Goal: Task Accomplishment & Management: Manage account settings

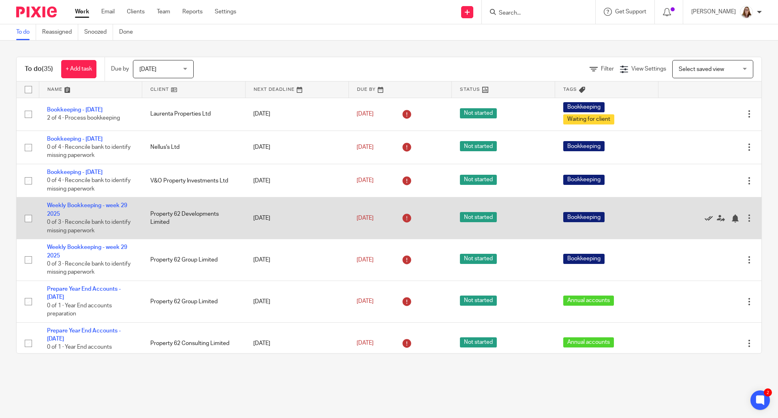
click at [705, 220] on icon at bounding box center [709, 218] width 8 height 8
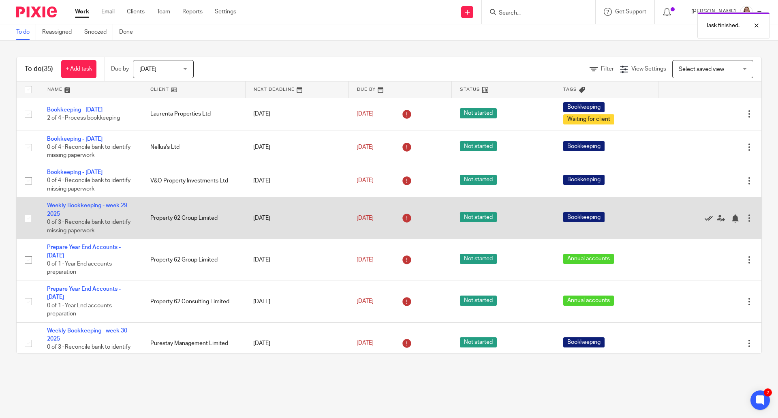
click at [705, 219] on icon at bounding box center [709, 218] width 8 height 8
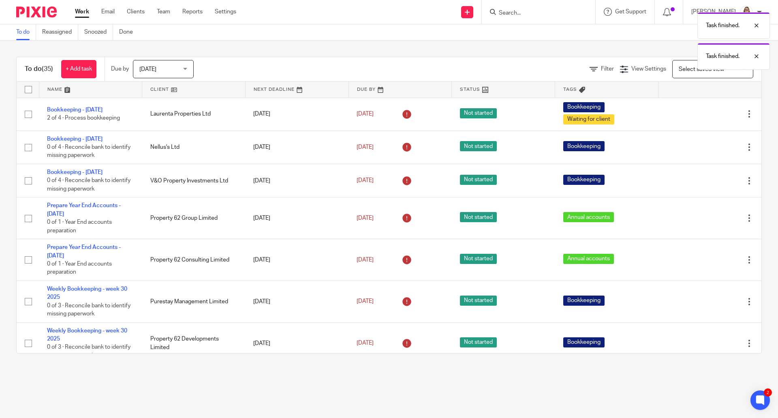
click at [705, 219] on icon at bounding box center [709, 218] width 8 height 8
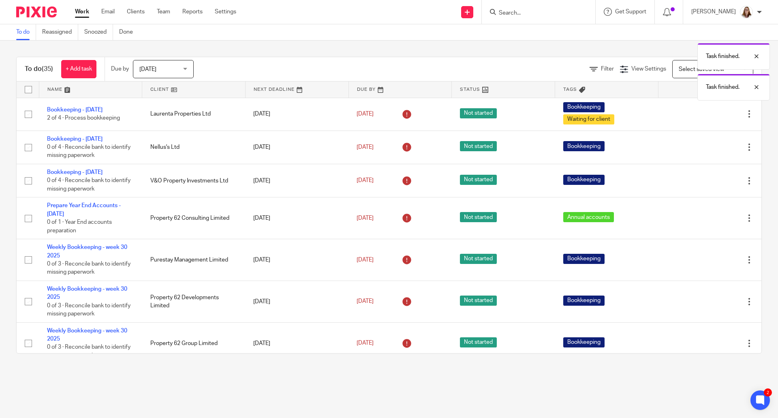
click at [705, 219] on icon at bounding box center [709, 218] width 8 height 8
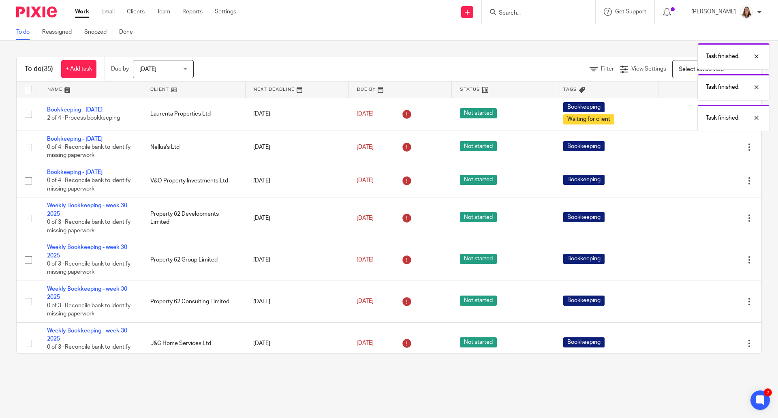
click at [705, 219] on icon at bounding box center [709, 218] width 8 height 8
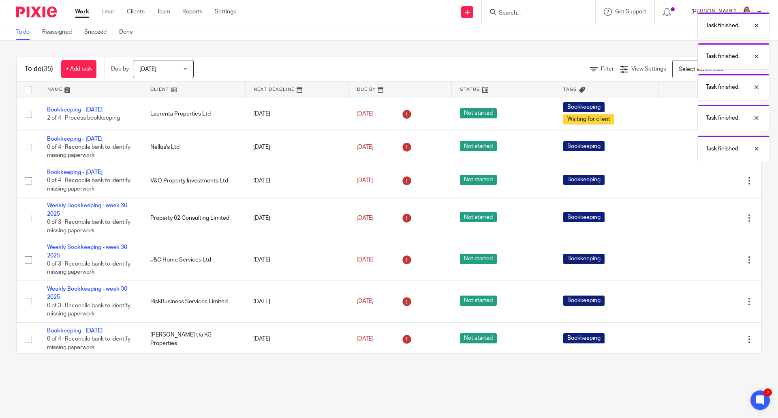
click at [705, 219] on icon at bounding box center [709, 218] width 8 height 8
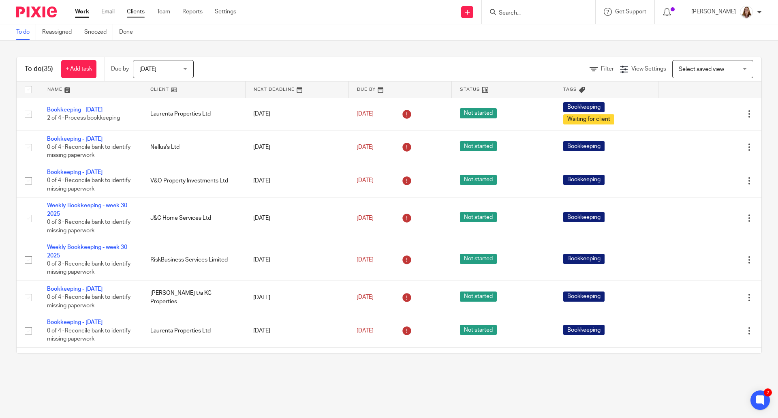
click at [138, 8] on link "Clients" at bounding box center [136, 12] width 18 height 8
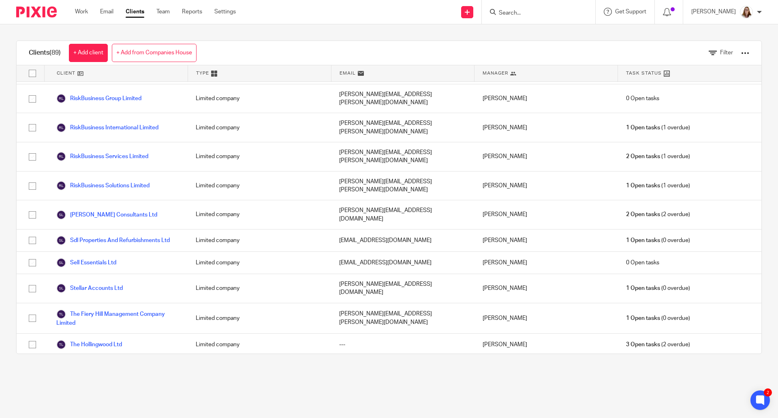
scroll to position [1770, 0]
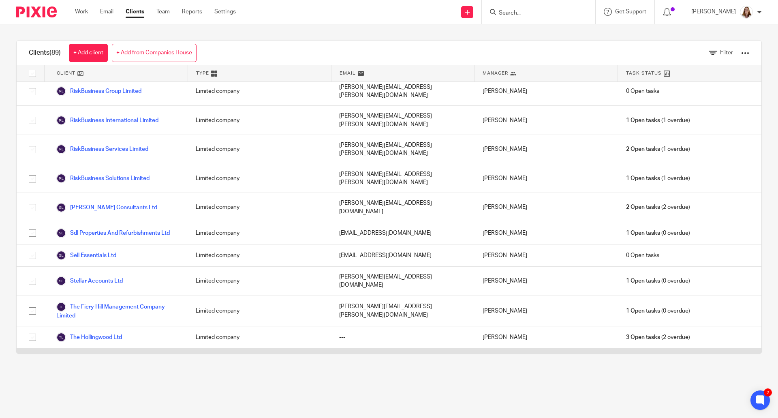
click at [116, 355] on link "The Wilmslow Tavern" at bounding box center [89, 360] width 67 height 10
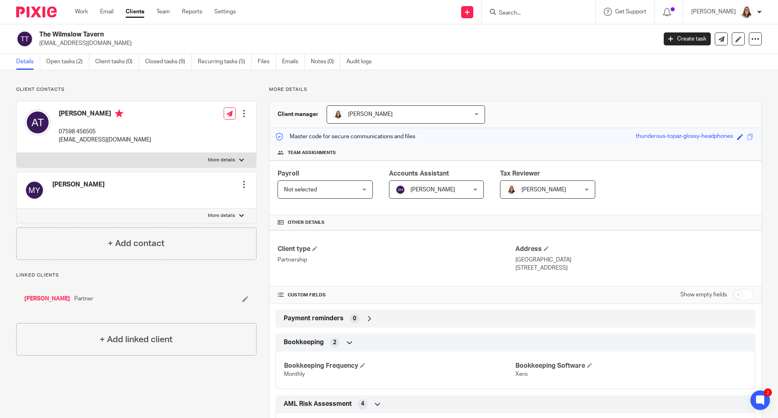
click at [744, 292] on input "checkbox" at bounding box center [743, 294] width 21 height 11
checkbox input "true"
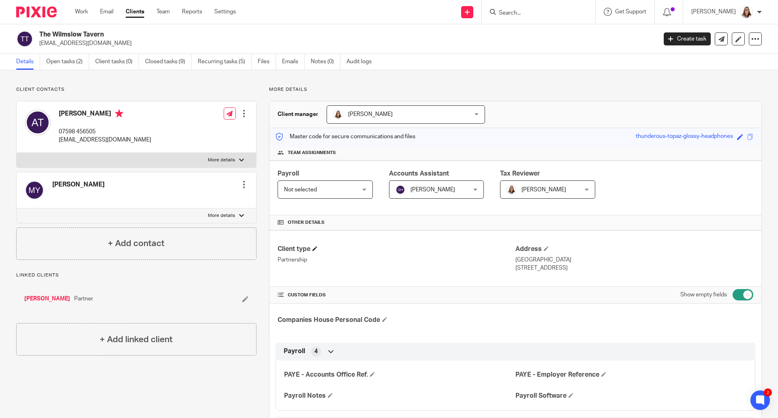
scroll to position [135, 0]
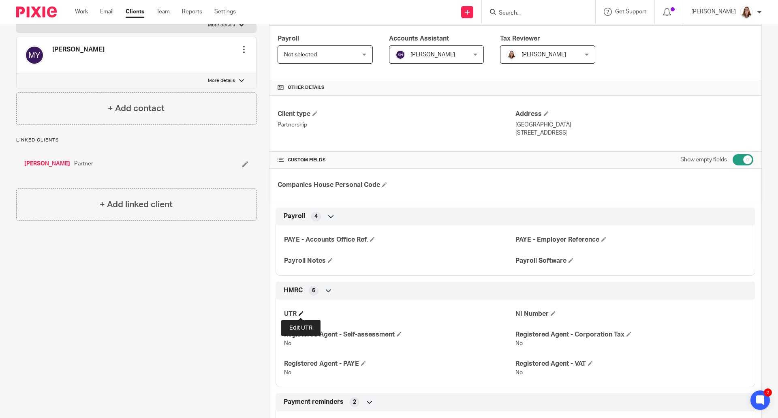
click at [300, 313] on span at bounding box center [301, 313] width 5 height 5
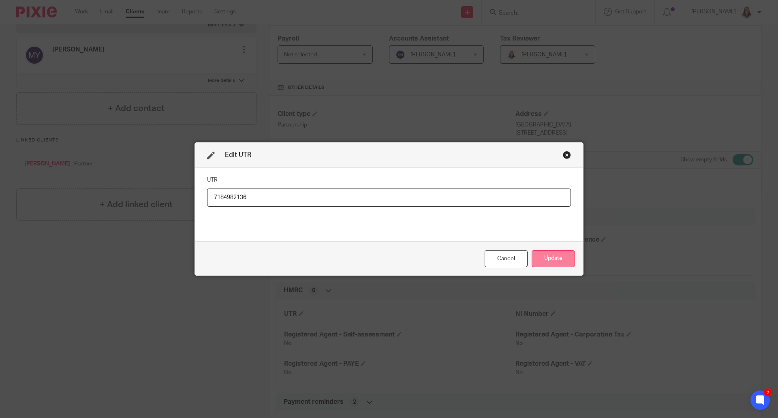
type input "7184982136"
click at [550, 257] on button "Update" at bounding box center [553, 258] width 43 height 17
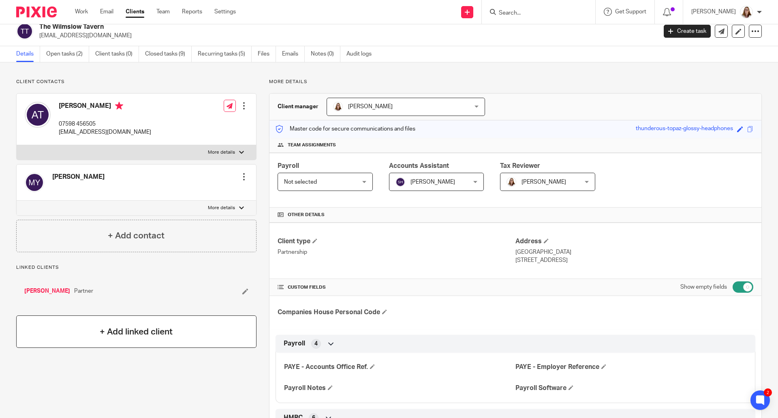
scroll to position [0, 0]
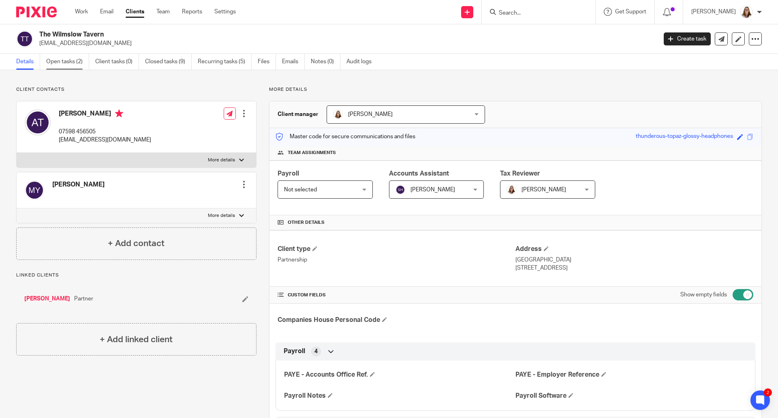
click at [68, 63] on link "Open tasks (2)" at bounding box center [67, 62] width 43 height 16
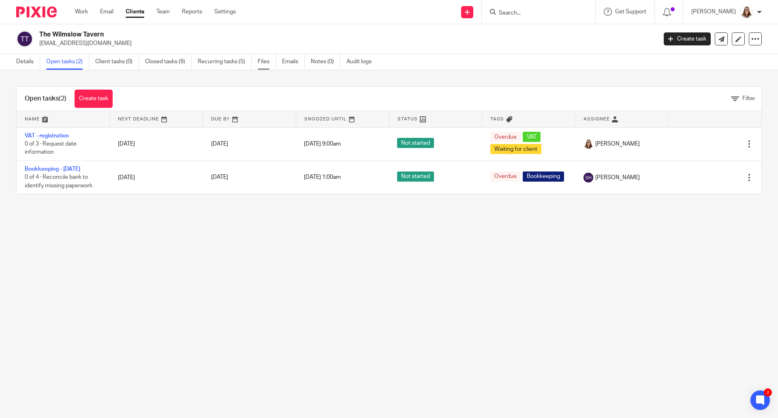
click at [264, 58] on link "Files" at bounding box center [267, 62] width 18 height 16
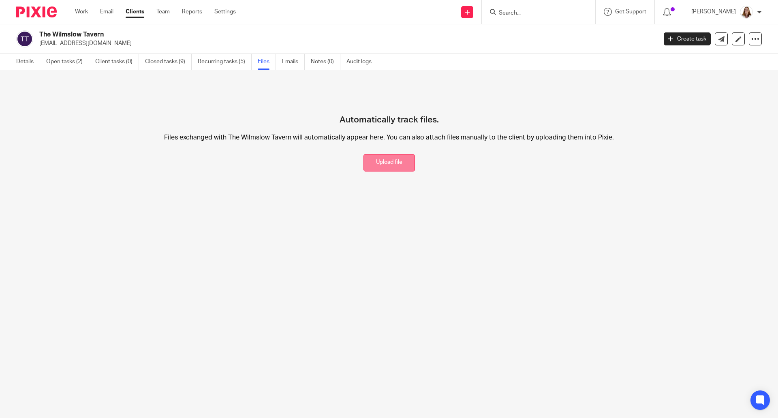
click at [394, 160] on button "Upload file" at bounding box center [389, 162] width 51 height 17
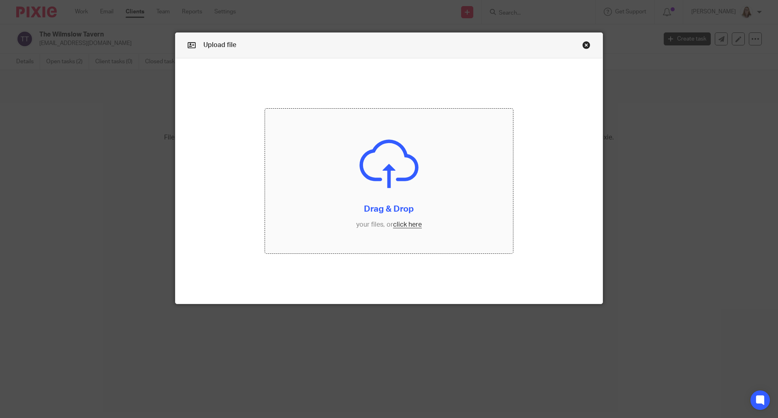
click at [396, 174] on input "file" at bounding box center [389, 181] width 248 height 145
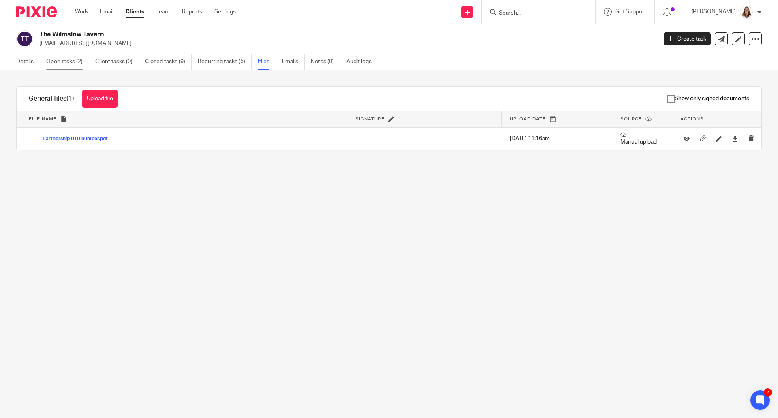
click at [63, 64] on link "Open tasks (2)" at bounding box center [67, 62] width 43 height 16
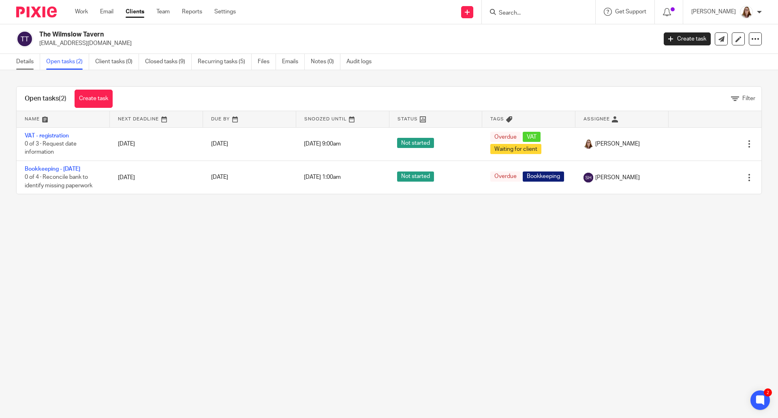
click at [32, 62] on link "Details" at bounding box center [28, 62] width 24 height 16
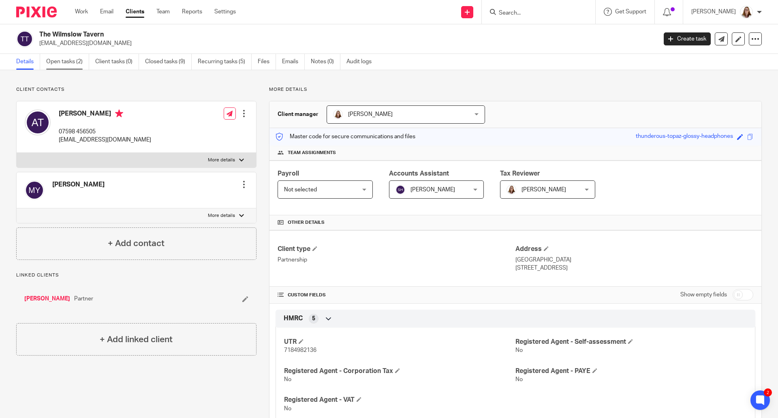
click at [64, 58] on link "Open tasks (2)" at bounding box center [67, 62] width 43 height 16
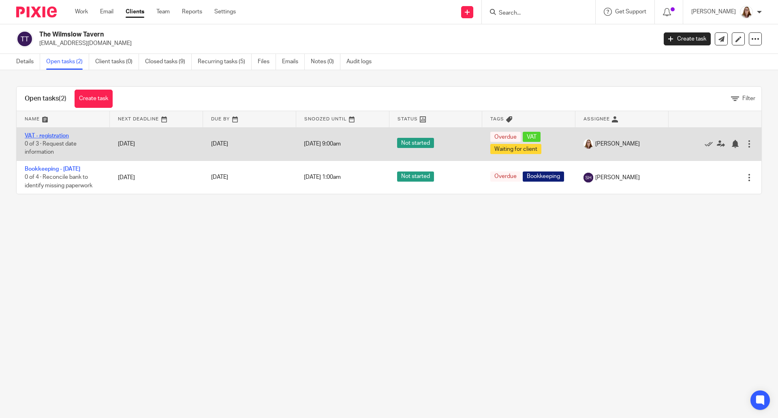
click at [54, 133] on link "VAT - registration" at bounding box center [47, 136] width 44 height 6
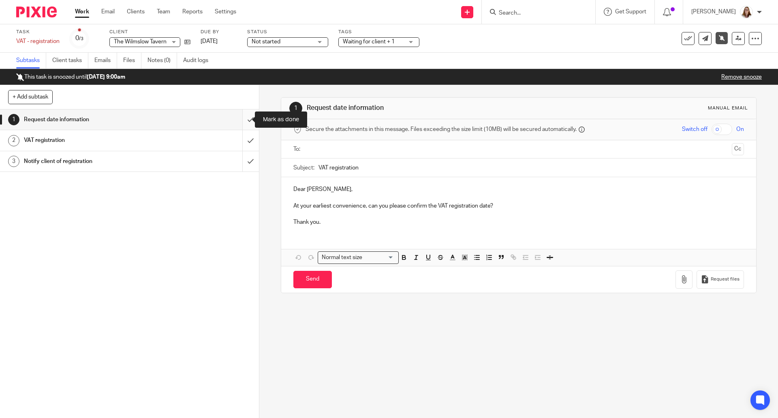
click at [242, 123] on input "submit" at bounding box center [129, 119] width 259 height 20
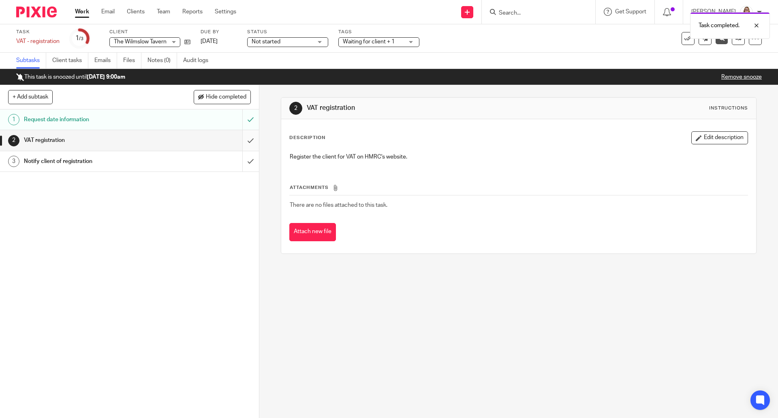
click at [244, 139] on input "submit" at bounding box center [129, 140] width 259 height 20
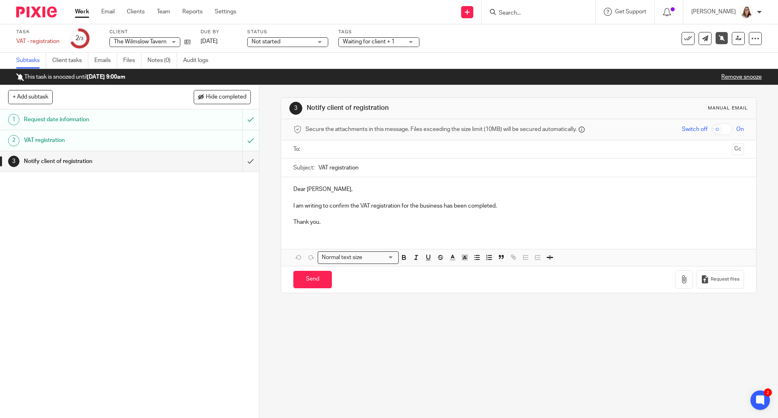
click at [156, 143] on h1 "VAT registration" at bounding box center [94, 140] width 140 height 12
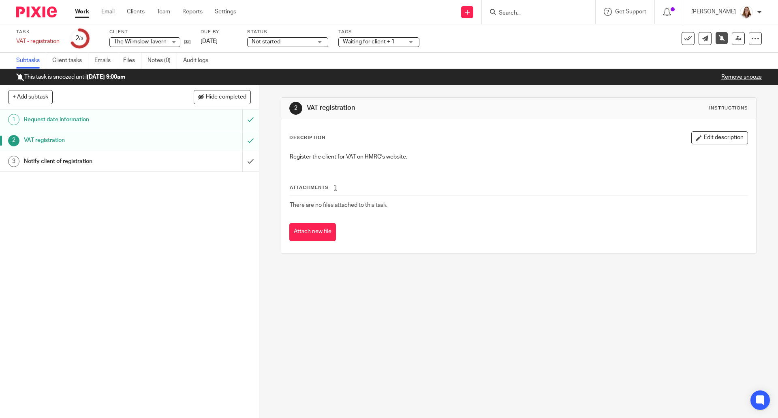
click at [50, 162] on h1 "Notify client of registration" at bounding box center [94, 161] width 140 height 12
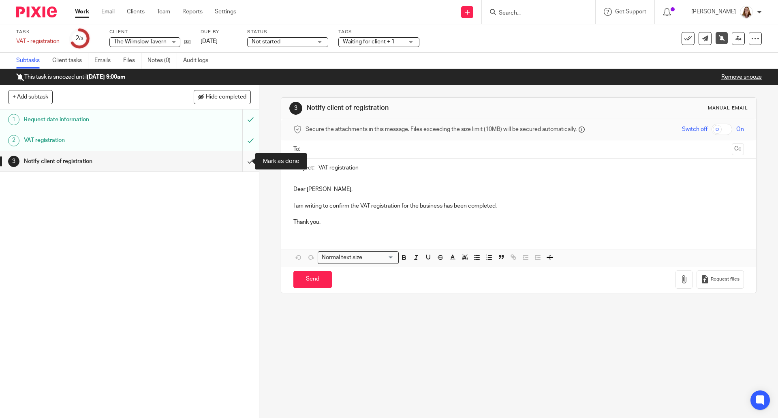
click at [245, 163] on input "submit" at bounding box center [129, 161] width 259 height 20
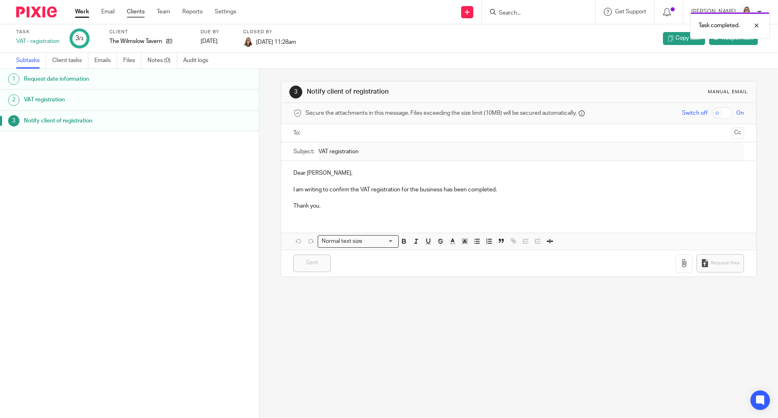
click at [138, 11] on link "Clients" at bounding box center [136, 12] width 18 height 8
